Goal: Task Accomplishment & Management: Complete application form

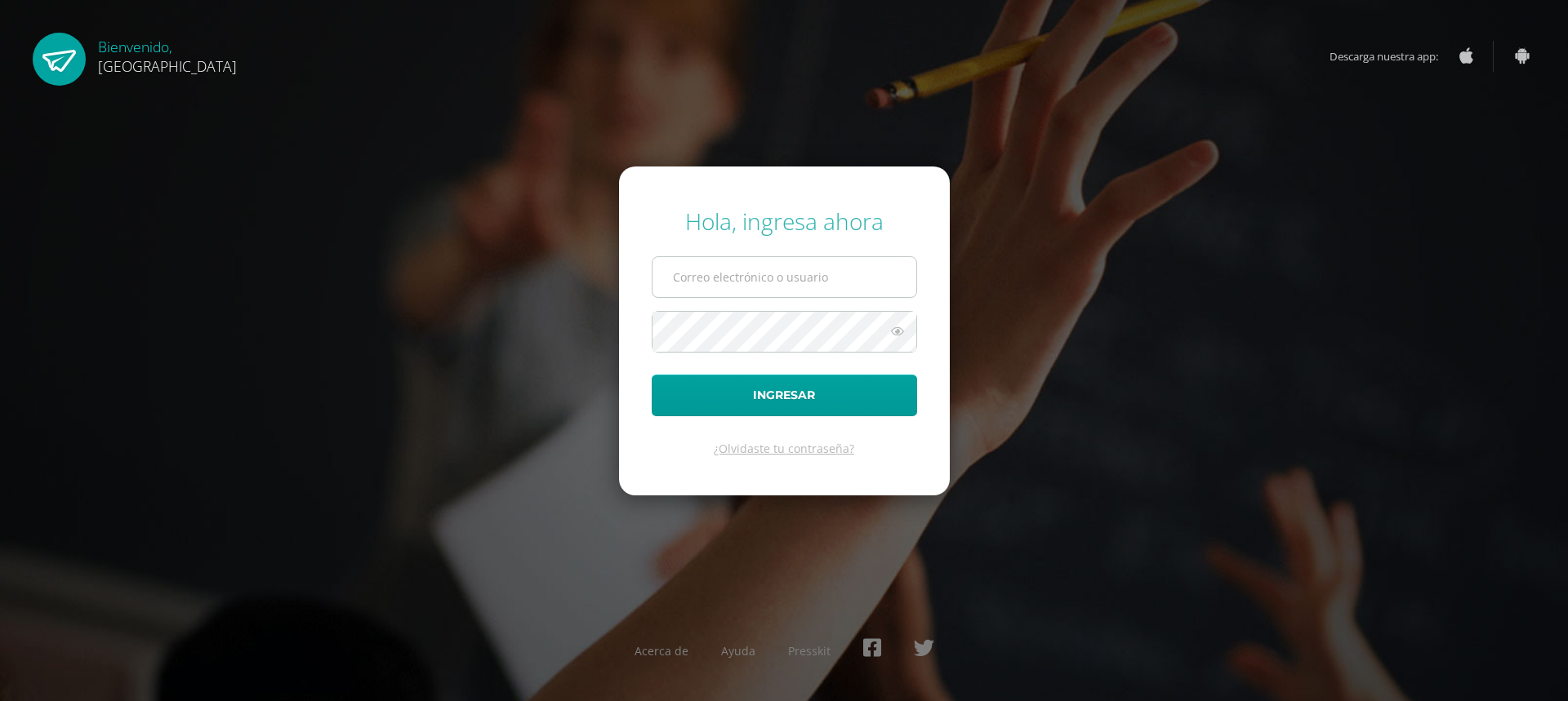
type input "[EMAIL_ADDRESS][DOMAIN_NAME]"
click at [784, 273] on input "[EMAIL_ADDRESS][DOMAIN_NAME]" at bounding box center [784, 277] width 264 height 40
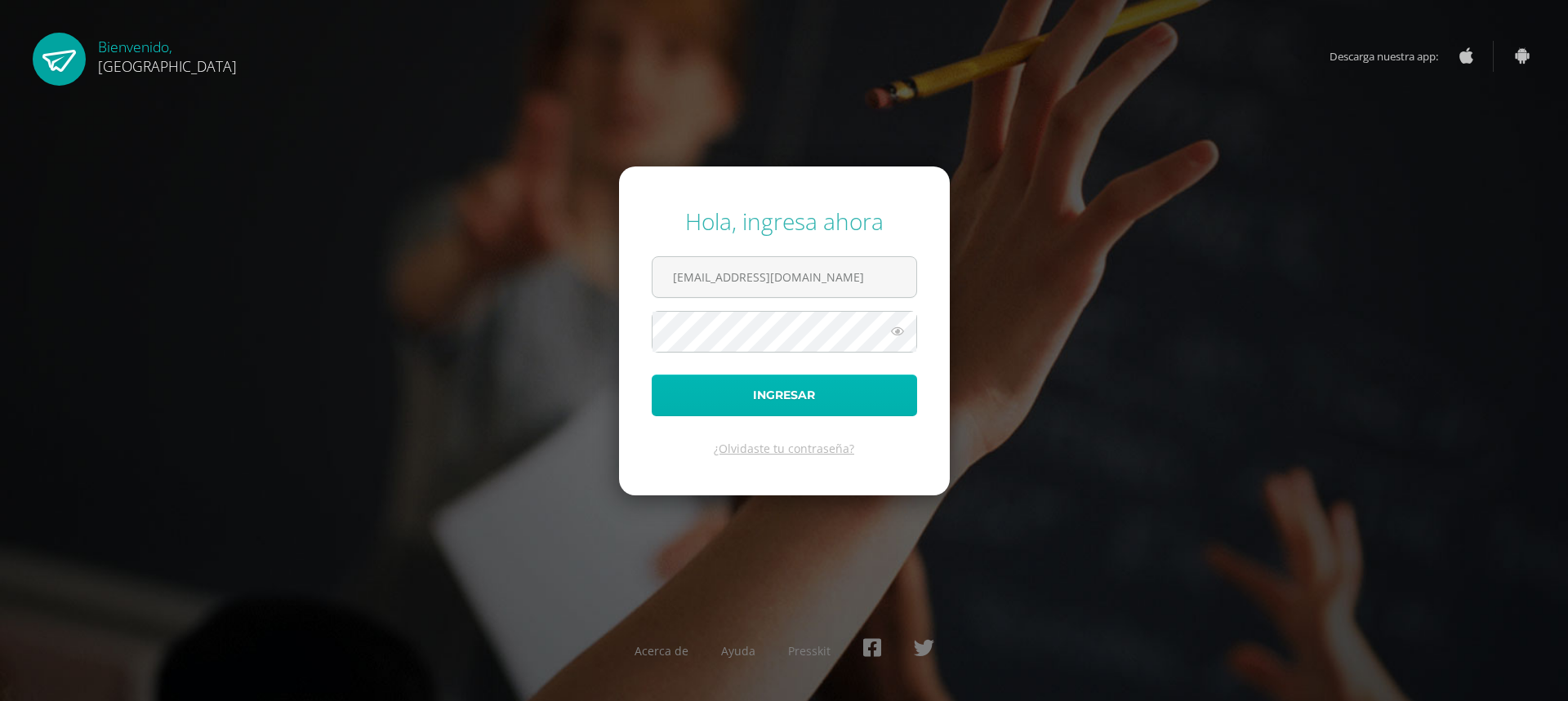
click at [681, 400] on button "Ingresar" at bounding box center [784, 395] width 265 height 42
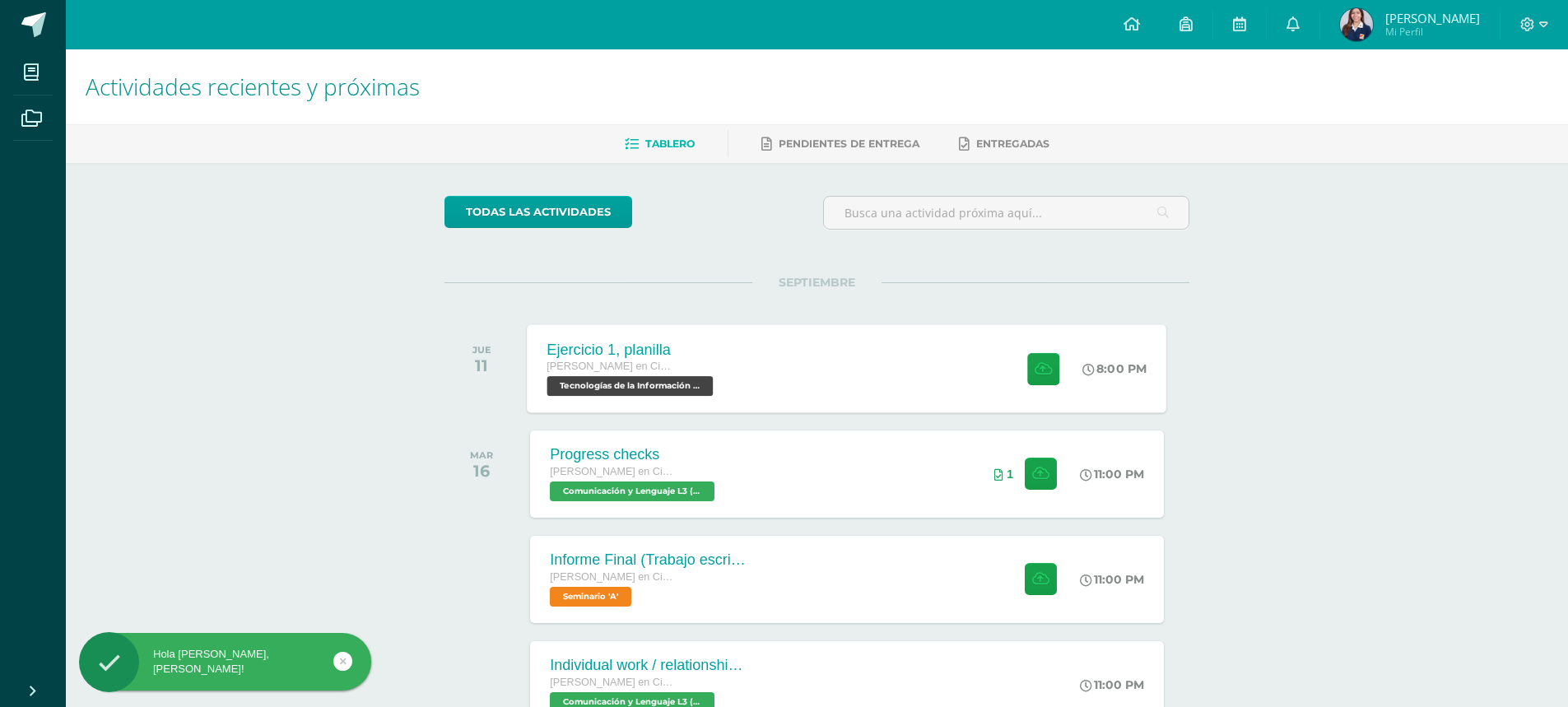
click at [954, 368] on div "Ejercicio 1, planilla Quinto Quinto Bachillerato en Ciencias y Letras Tecnologí…" at bounding box center [848, 369] width 640 height 88
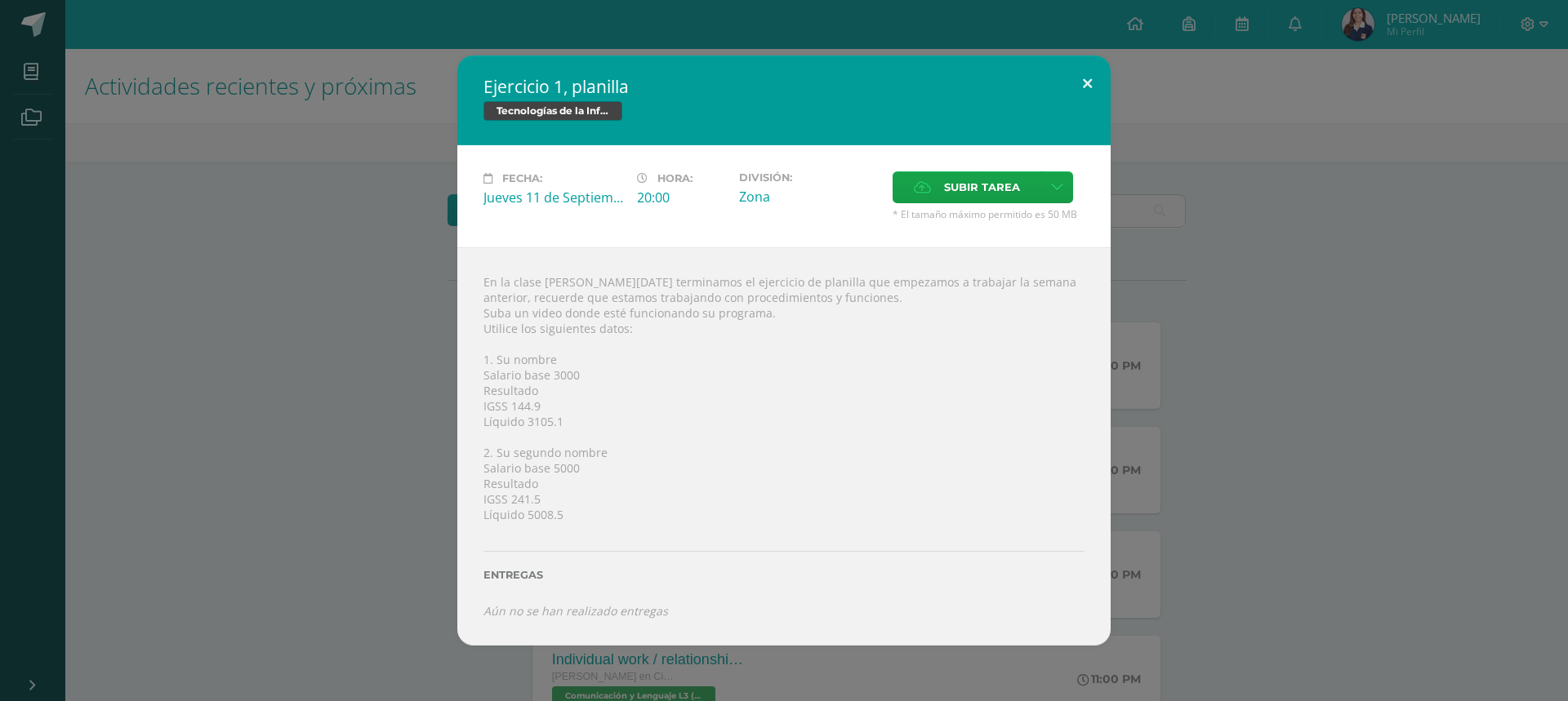
click at [1090, 76] on button at bounding box center [1088, 82] width 47 height 55
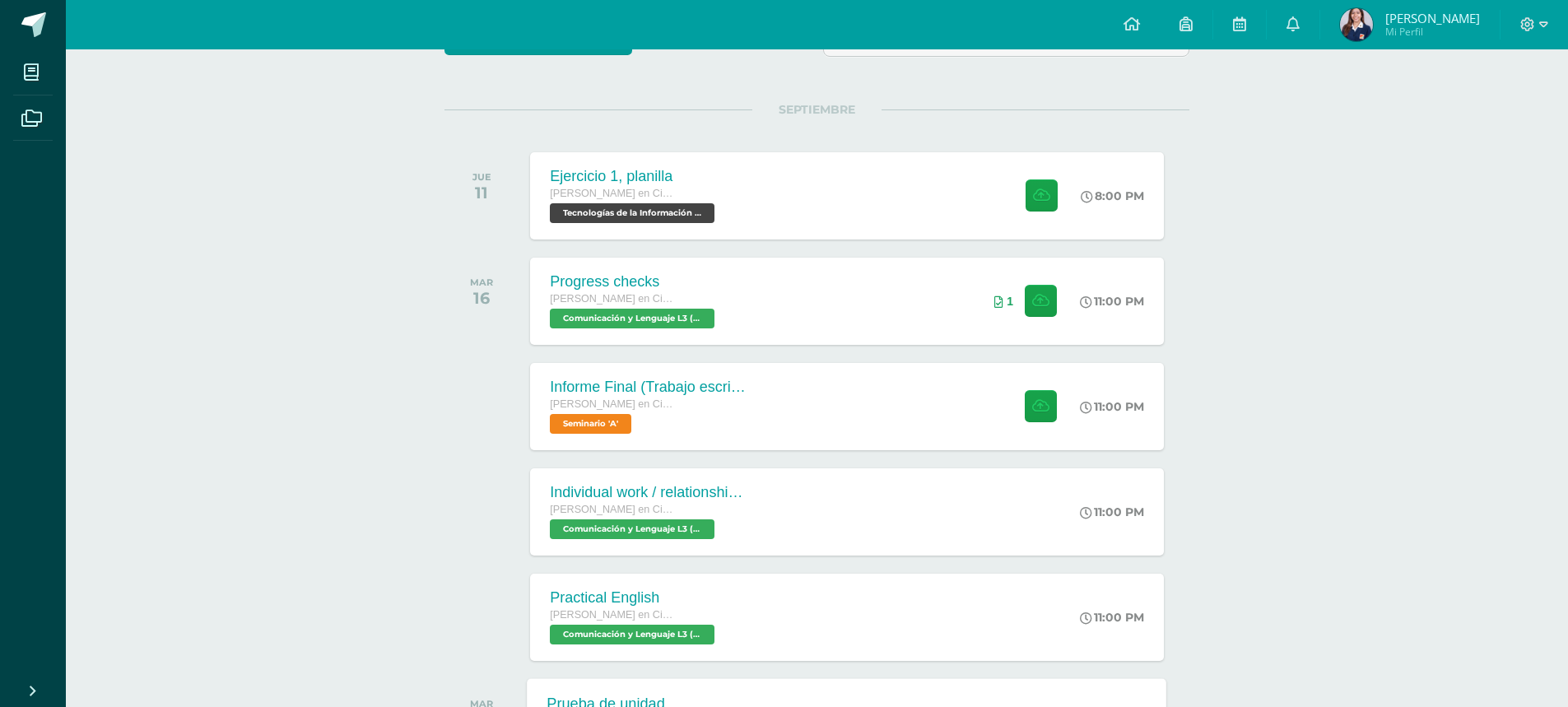
scroll to position [171, 0]
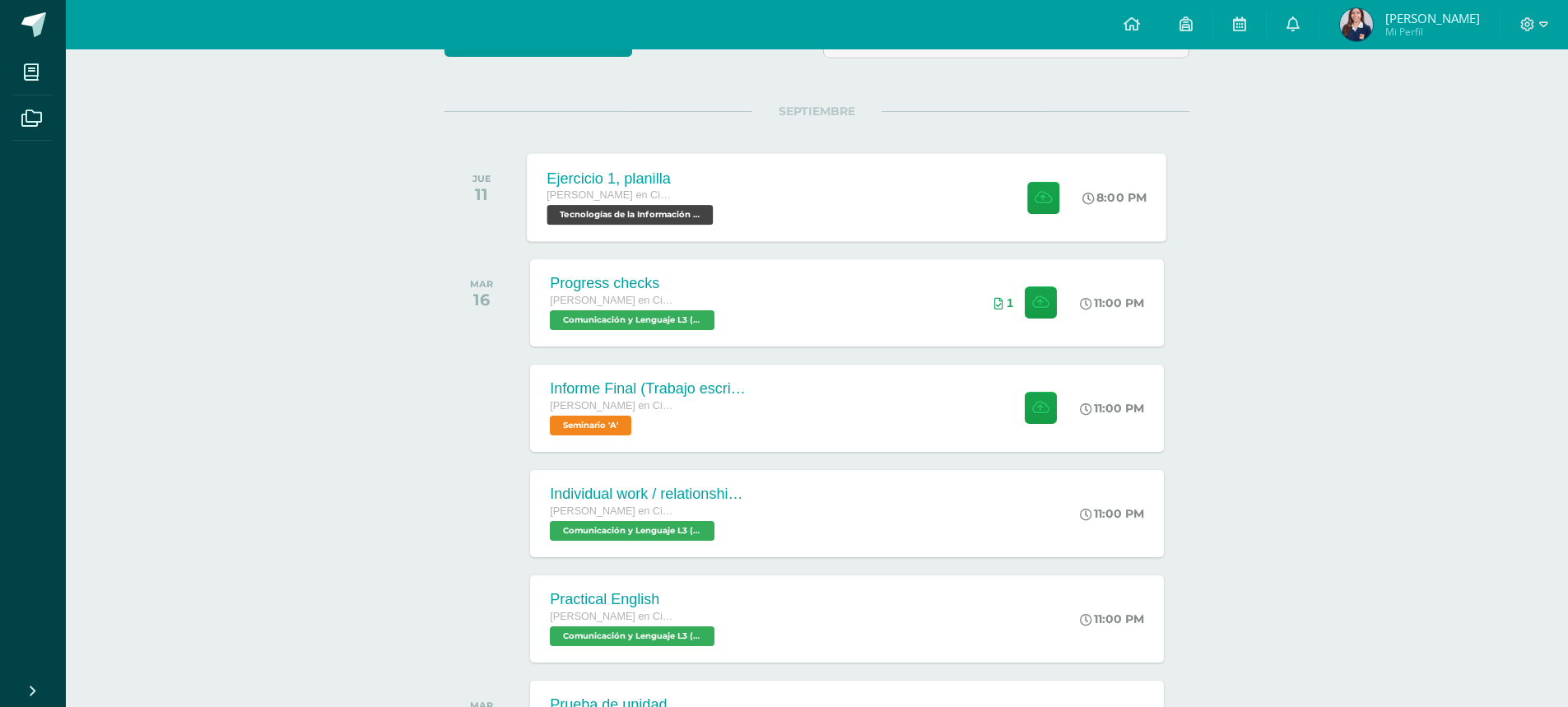
click at [830, 203] on div "Ejercicio 1, planilla Quinto Quinto Bachillerato en Ciencias y Letras Tecnologí…" at bounding box center [848, 198] width 640 height 88
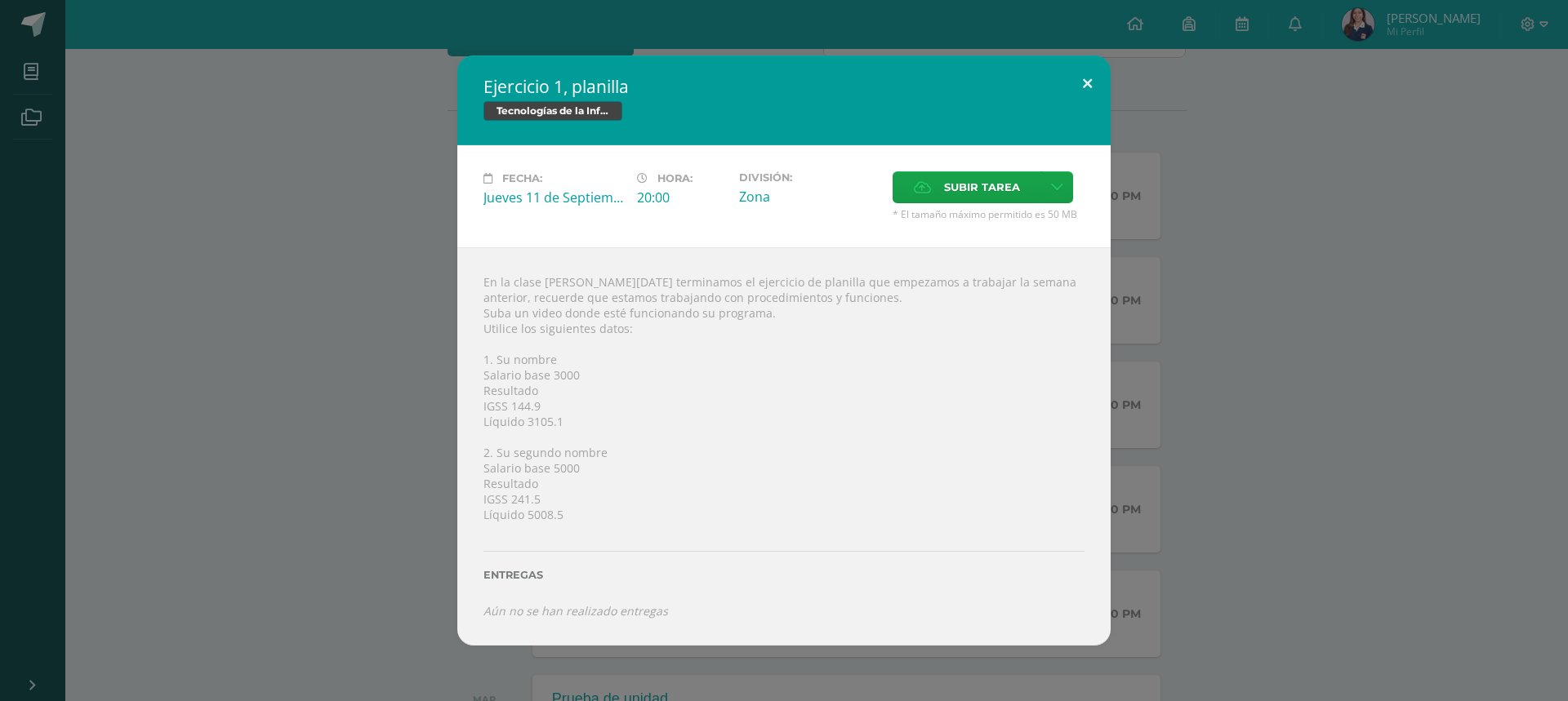
click at [1092, 73] on button at bounding box center [1088, 82] width 47 height 55
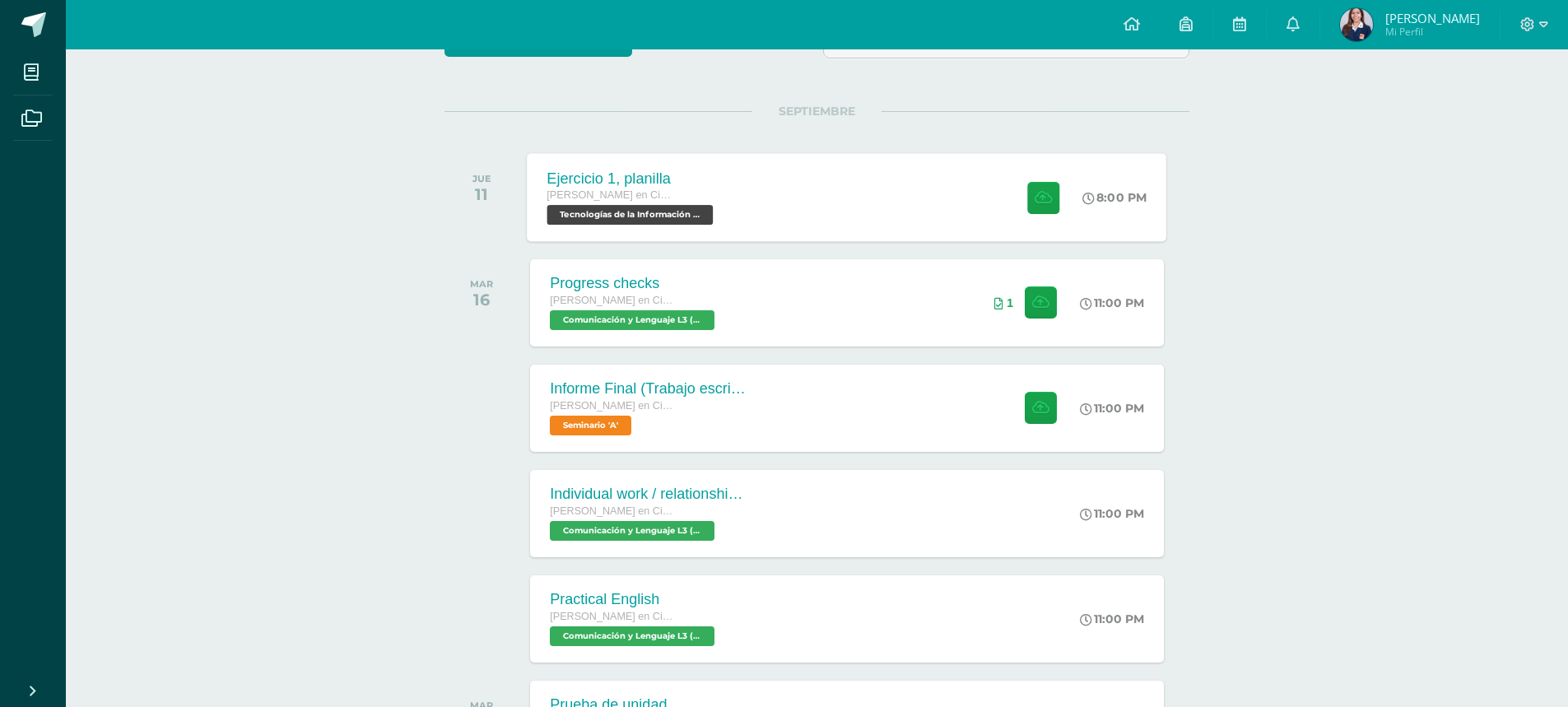
click at [775, 184] on div "Ejercicio 1, planilla Quinto Quinto Bachillerato en Ciencias y Letras Tecnologí…" at bounding box center [848, 198] width 640 height 88
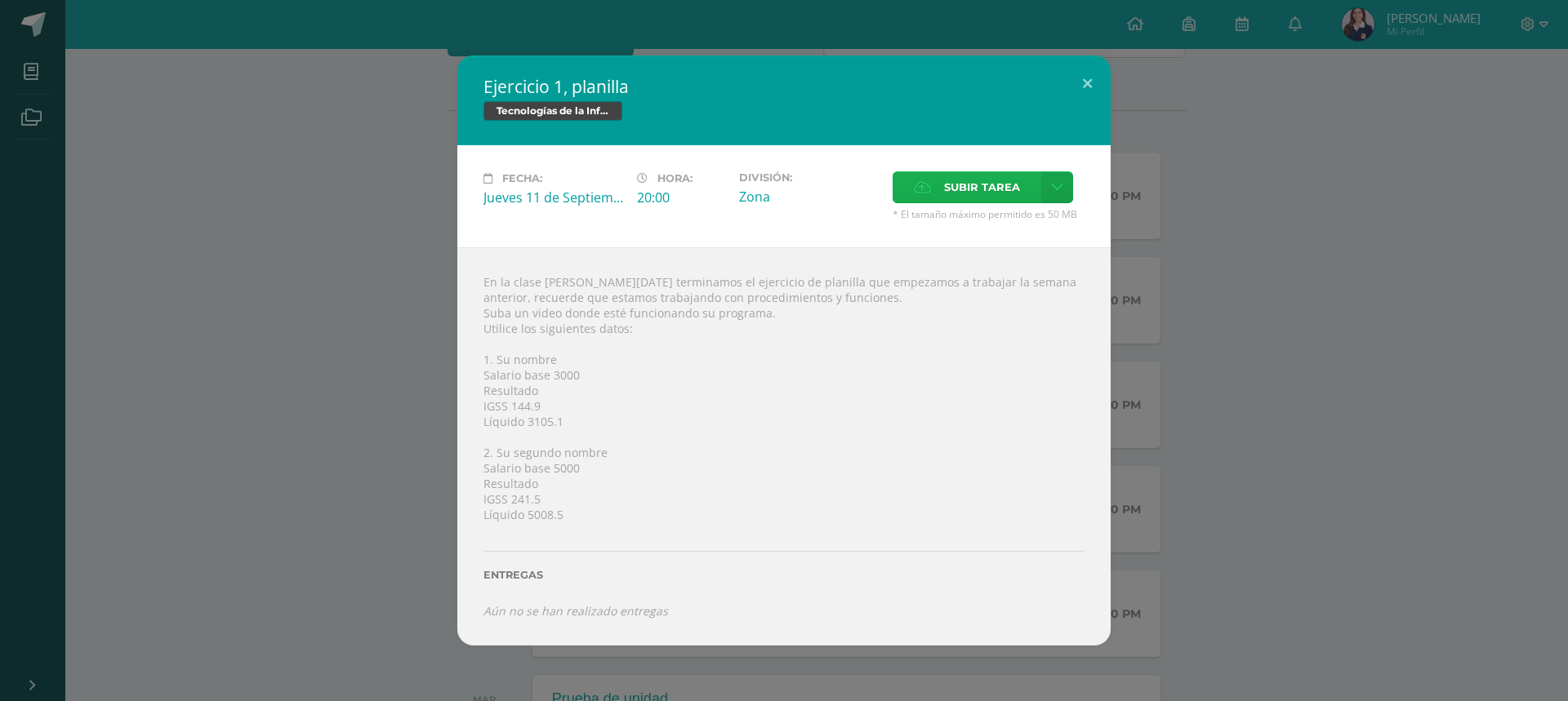
click at [989, 177] on span "Subir tarea" at bounding box center [982, 188] width 76 height 30
click at [0, 0] on input "Subir tarea" at bounding box center [0, 0] width 0 height 0
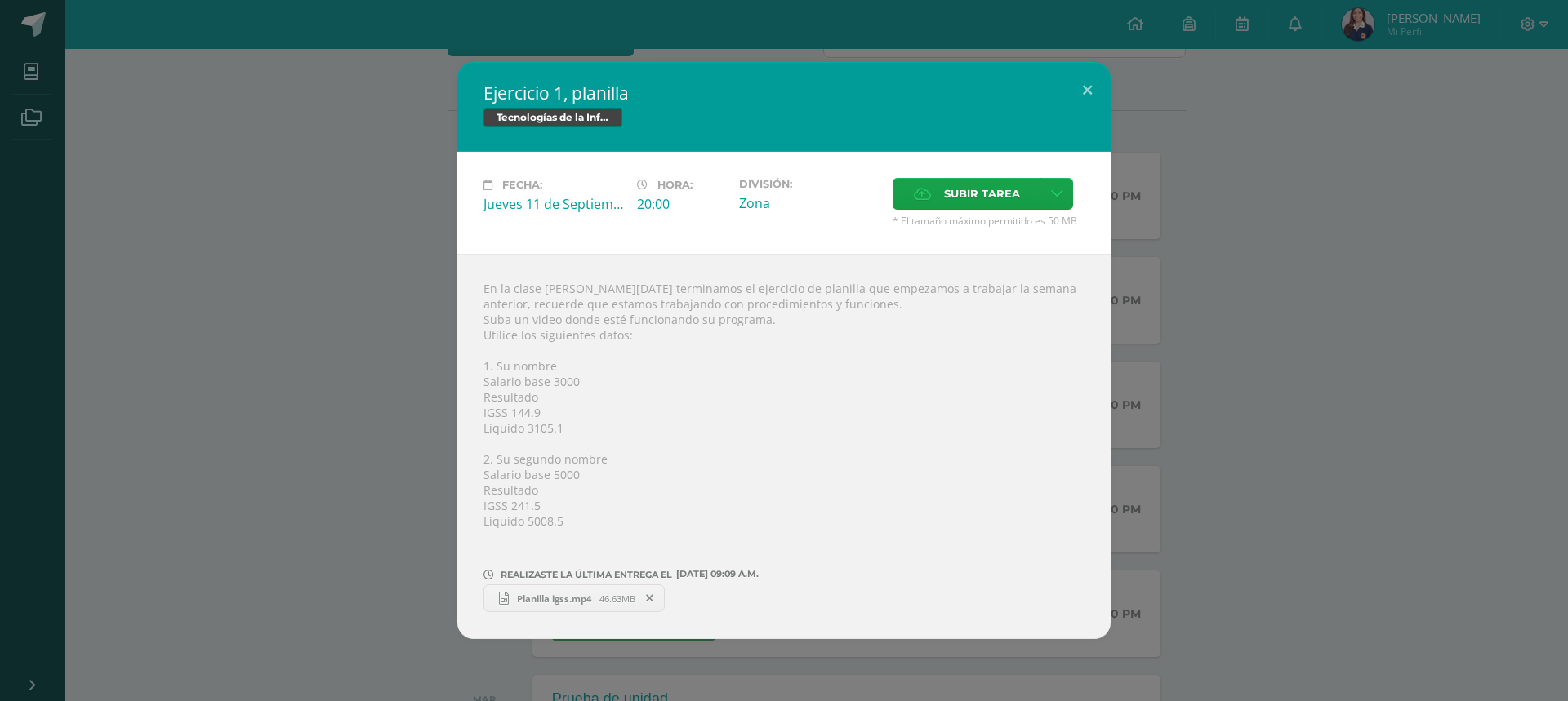
click at [1262, 284] on div "Ejercicio 1, planilla Tecnologías de la Información y la Comunicación 5 Fecha: …" at bounding box center [784, 350] width 1555 height 577
